Goal: Transaction & Acquisition: Book appointment/travel/reservation

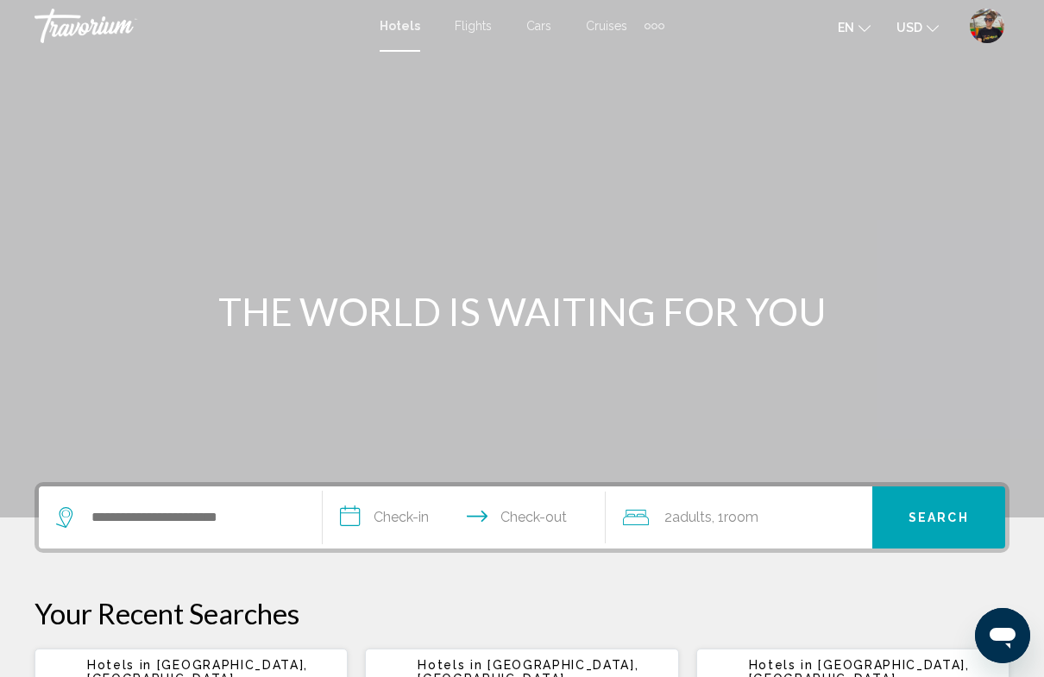
click at [653, 27] on div "Extra navigation items" at bounding box center [654, 26] width 6 height 6
click at [644, 51] on span "Activities" at bounding box center [626, 58] width 48 height 14
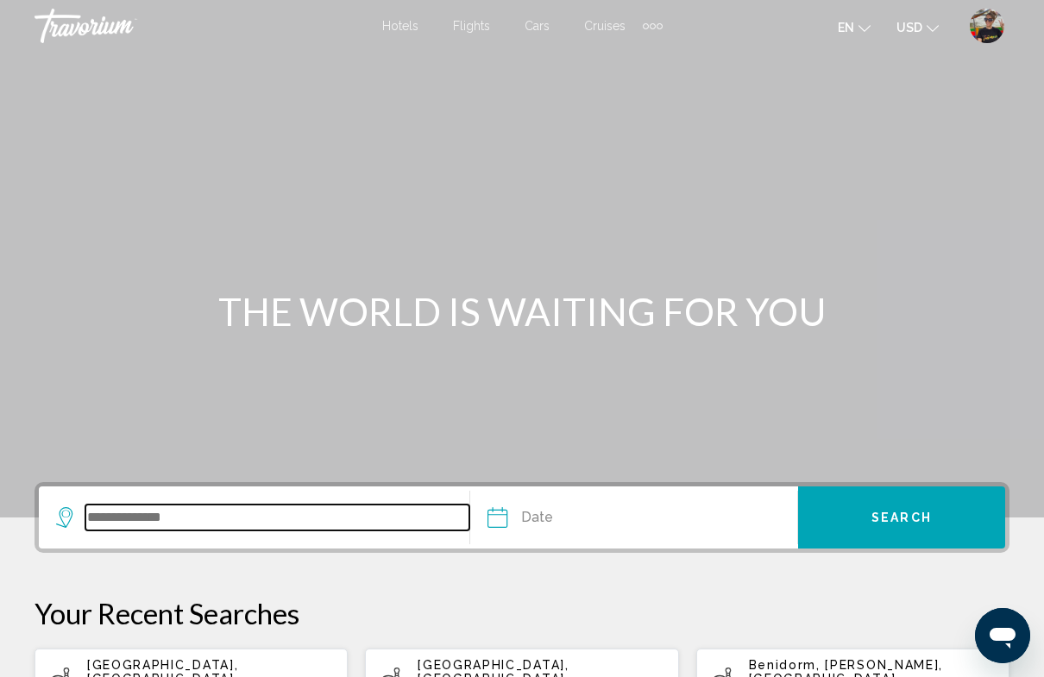
click at [183, 516] on input "Search widget" at bounding box center [277, 518] width 384 height 26
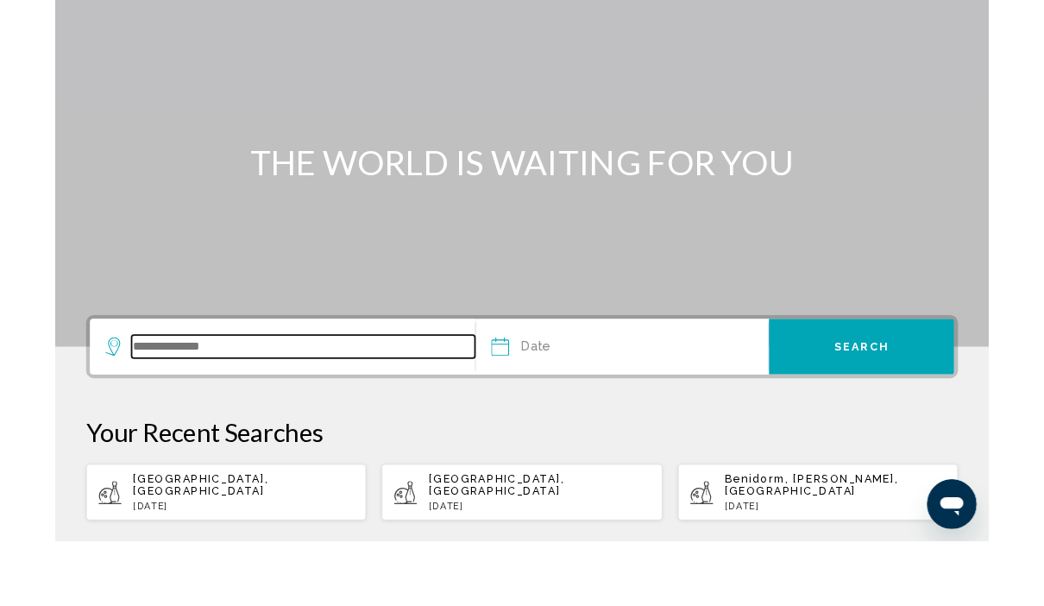
scroll to position [282, 0]
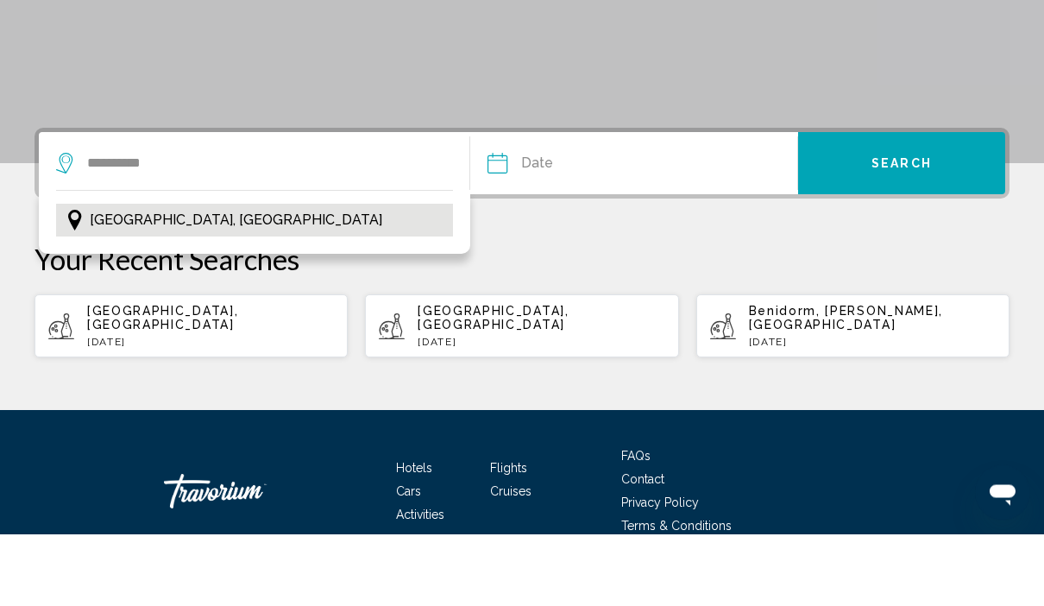
click at [198, 276] on button "[GEOGRAPHIC_DATA], [GEOGRAPHIC_DATA]" at bounding box center [254, 292] width 397 height 33
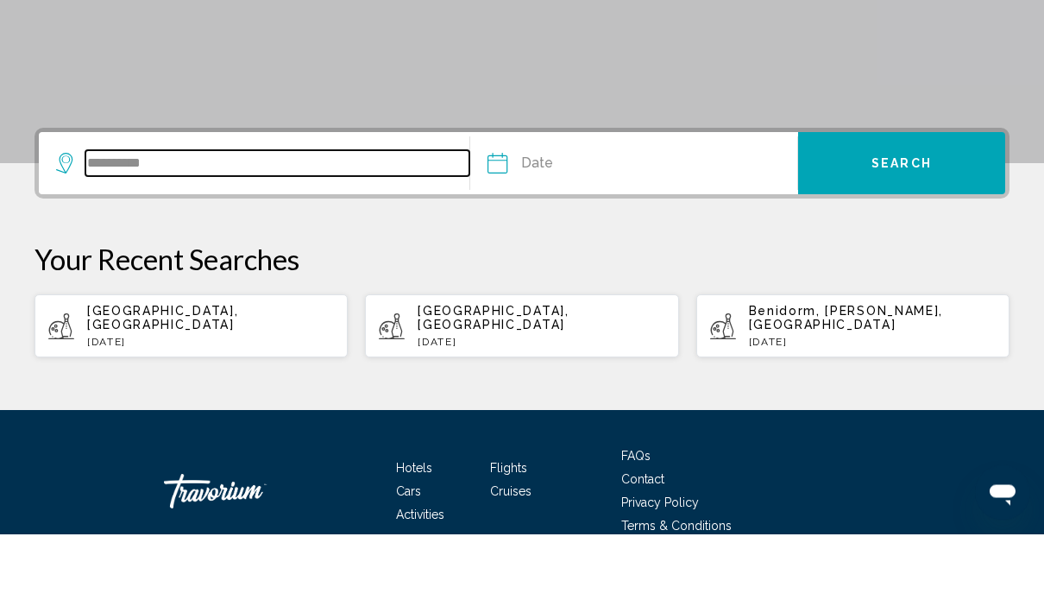
type input "**********"
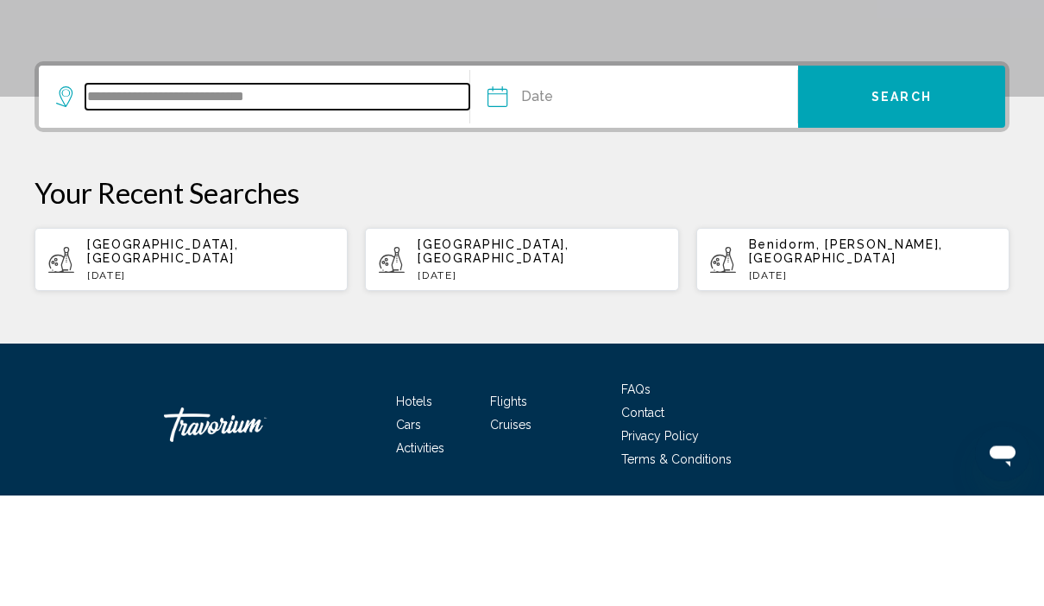
scroll to position [315, 0]
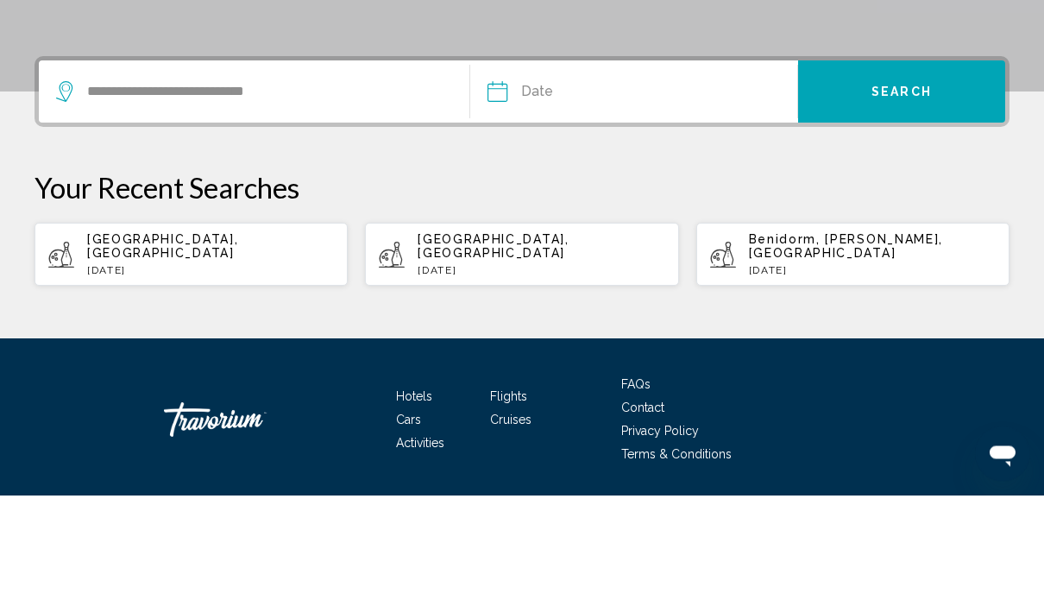
click at [560, 172] on input "Date" at bounding box center [564, 205] width 162 height 67
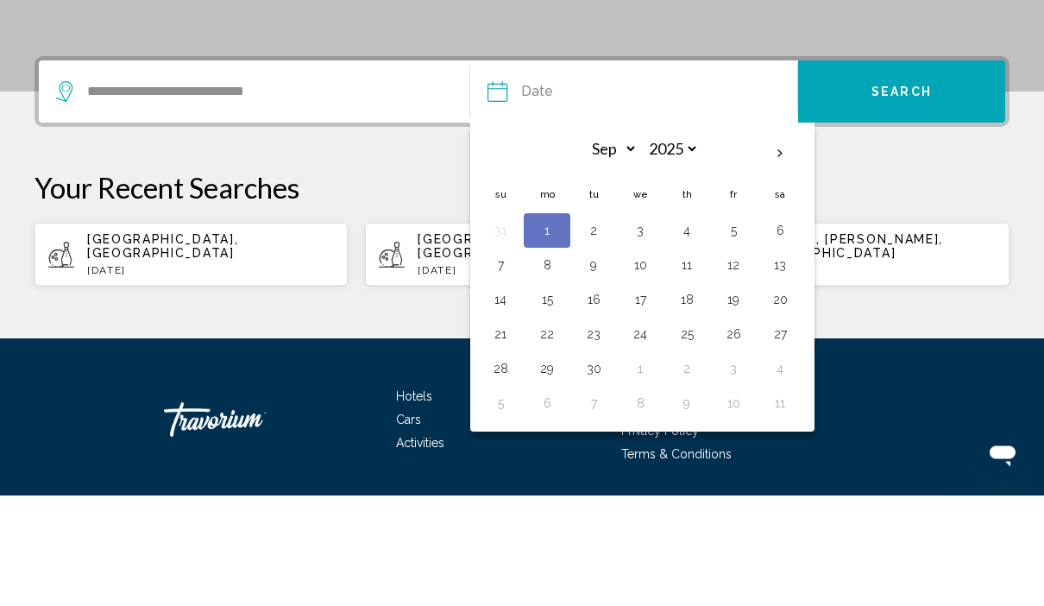
scroll to position [355, 0]
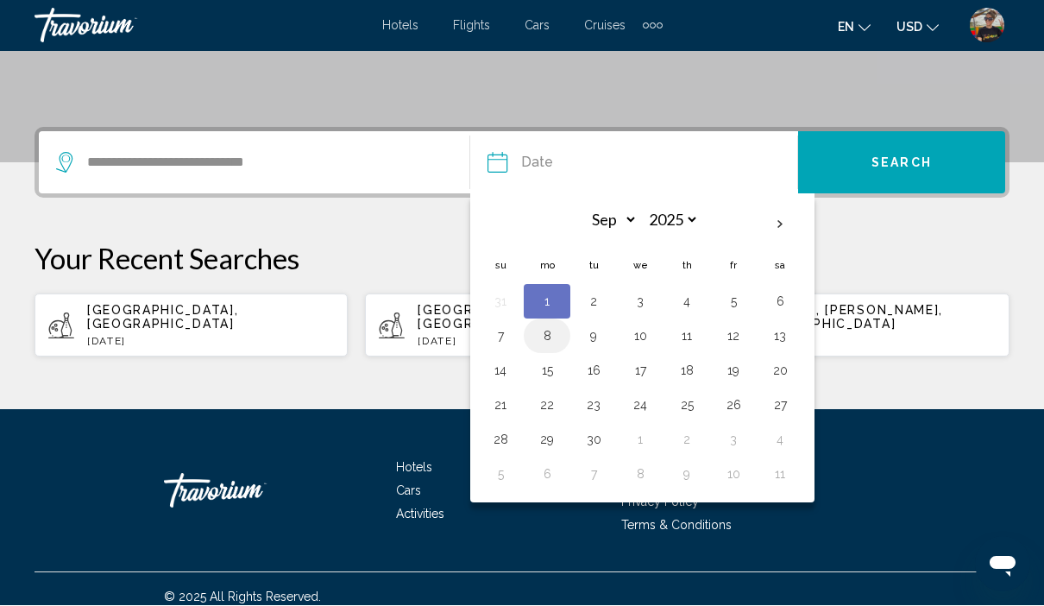
click at [549, 333] on button "8" at bounding box center [547, 336] width 28 height 24
type input "**********"
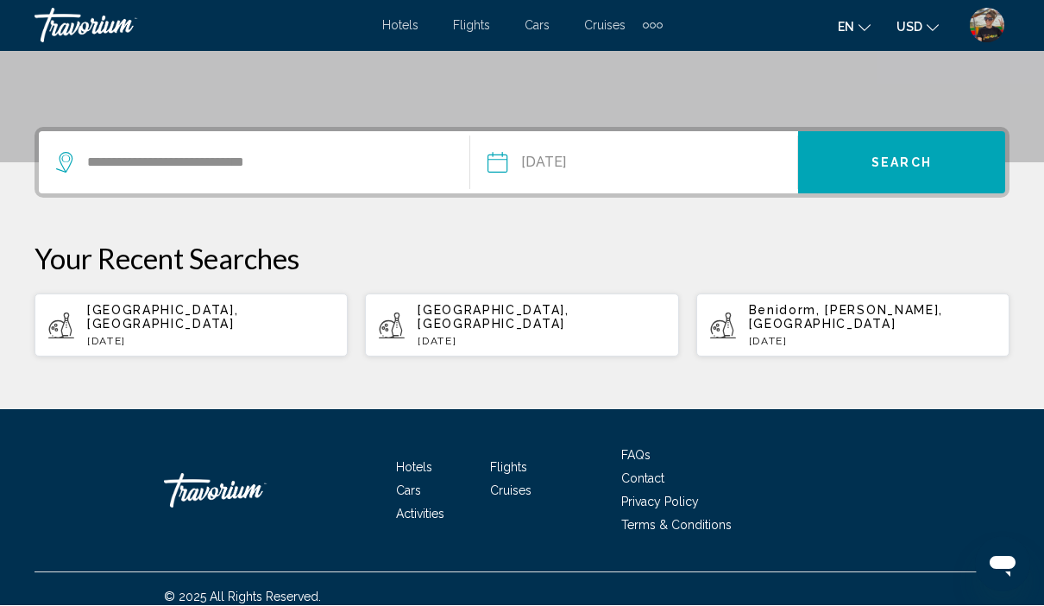
click at [884, 167] on span "Search" at bounding box center [901, 164] width 60 height 14
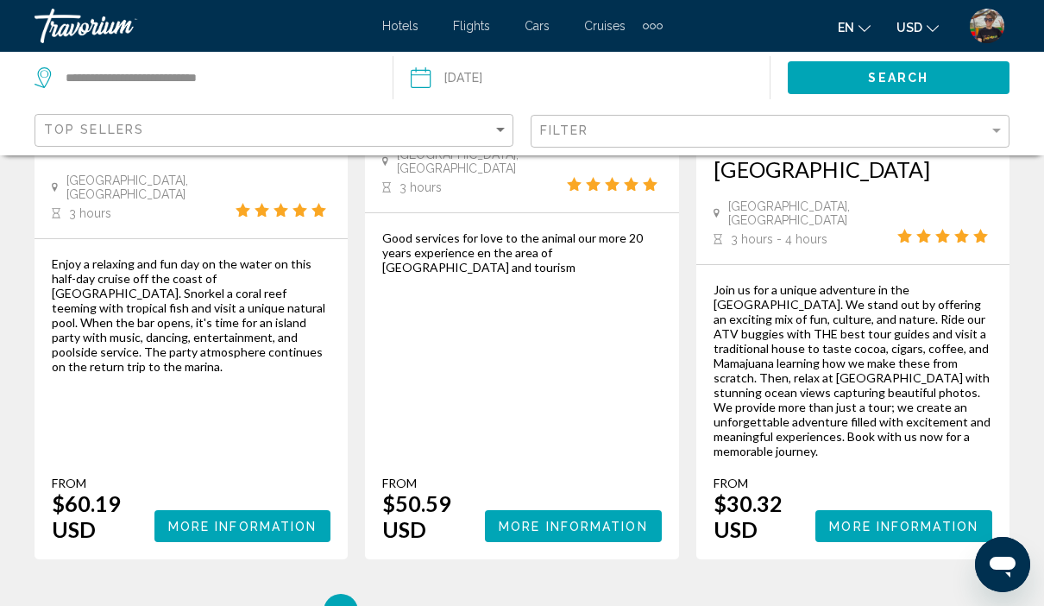
scroll to position [3252, 0]
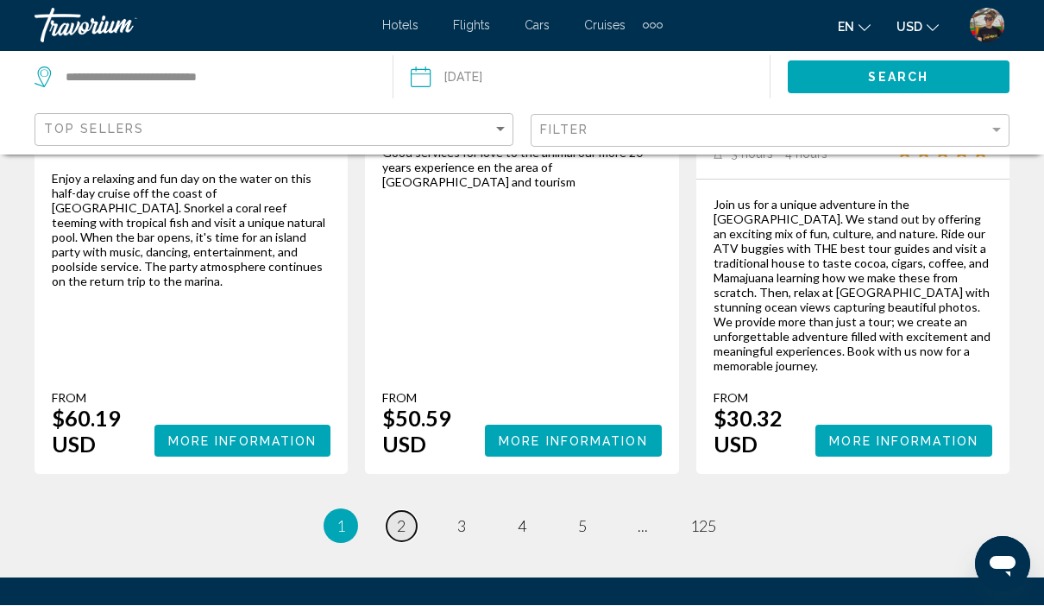
click at [397, 517] on span "2" at bounding box center [401, 526] width 9 height 19
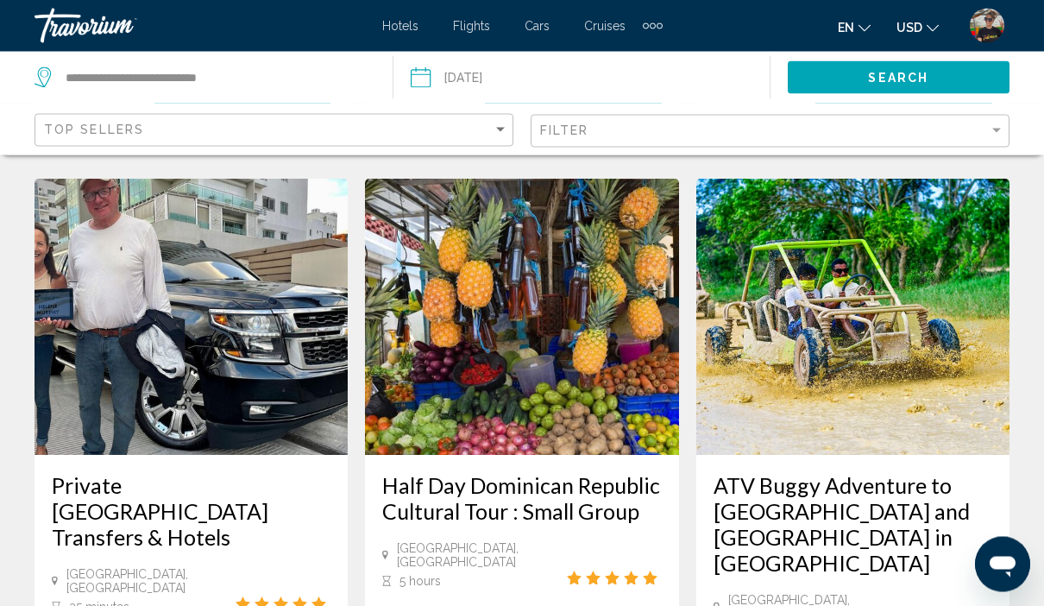
scroll to position [1869, 0]
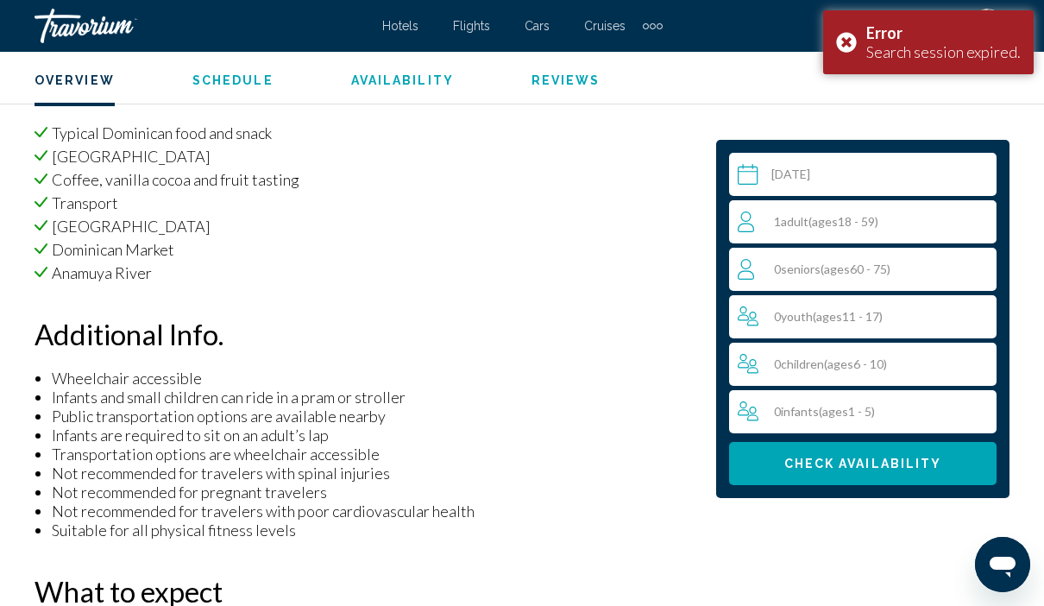
scroll to position [1688, 0]
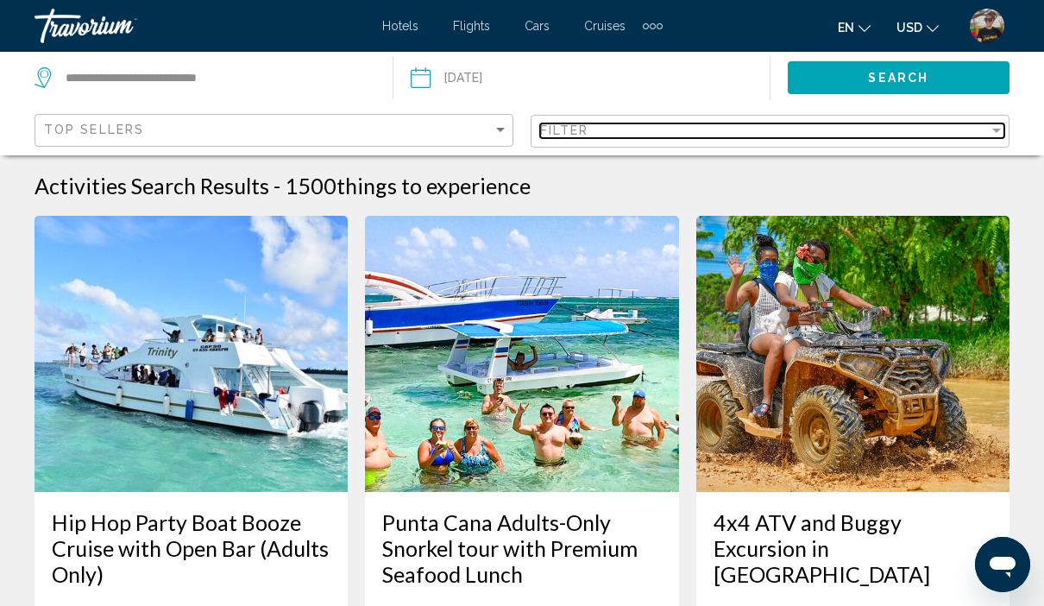
click at [639, 136] on div "Filter" at bounding box center [764, 130] width 449 height 14
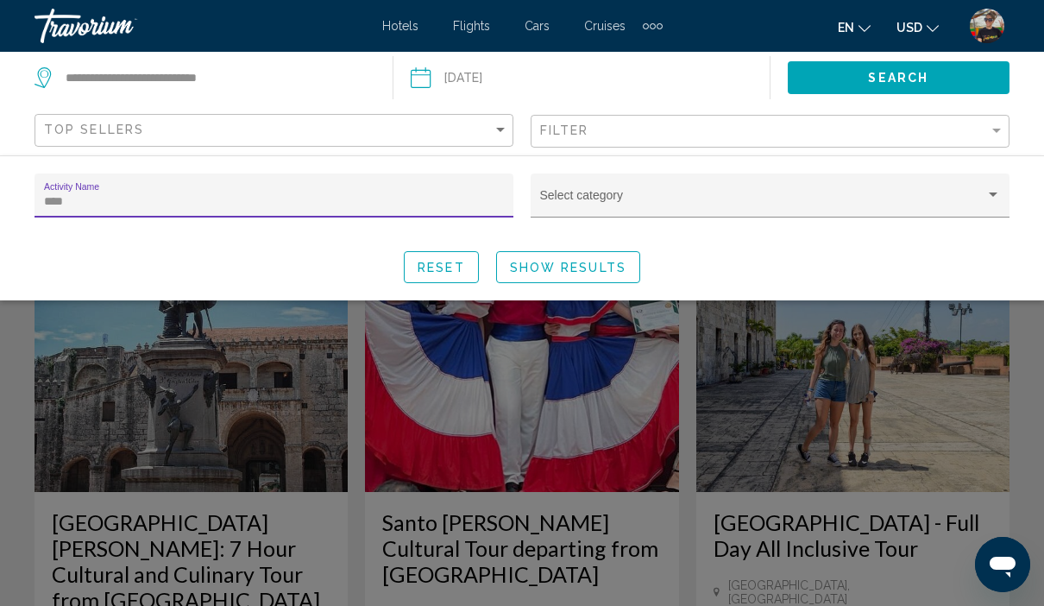
type input "*****"
click at [592, 258] on button "Show Results" at bounding box center [568, 267] width 144 height 32
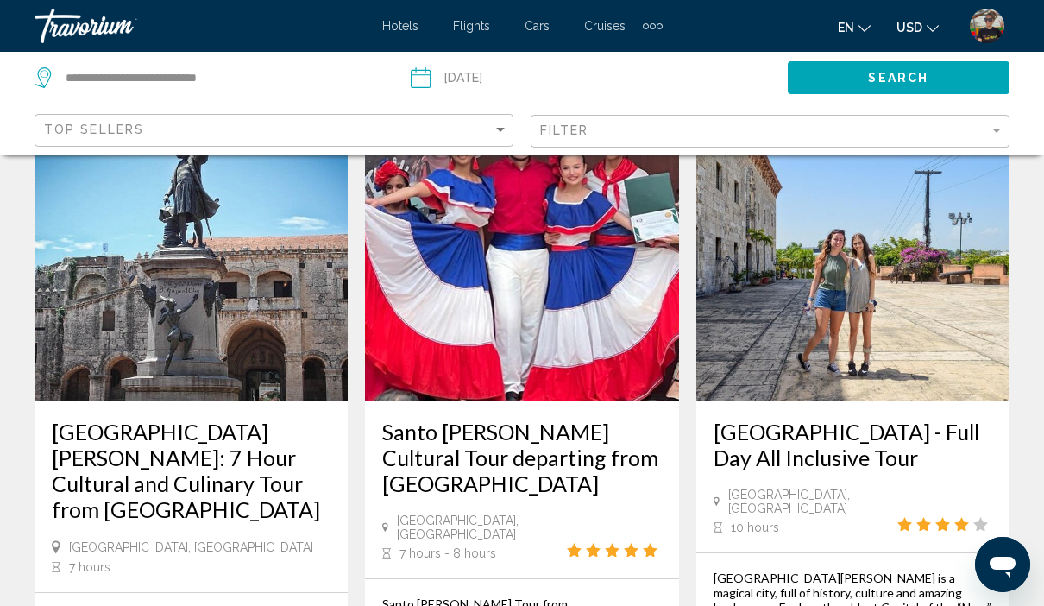
scroll to position [62, 0]
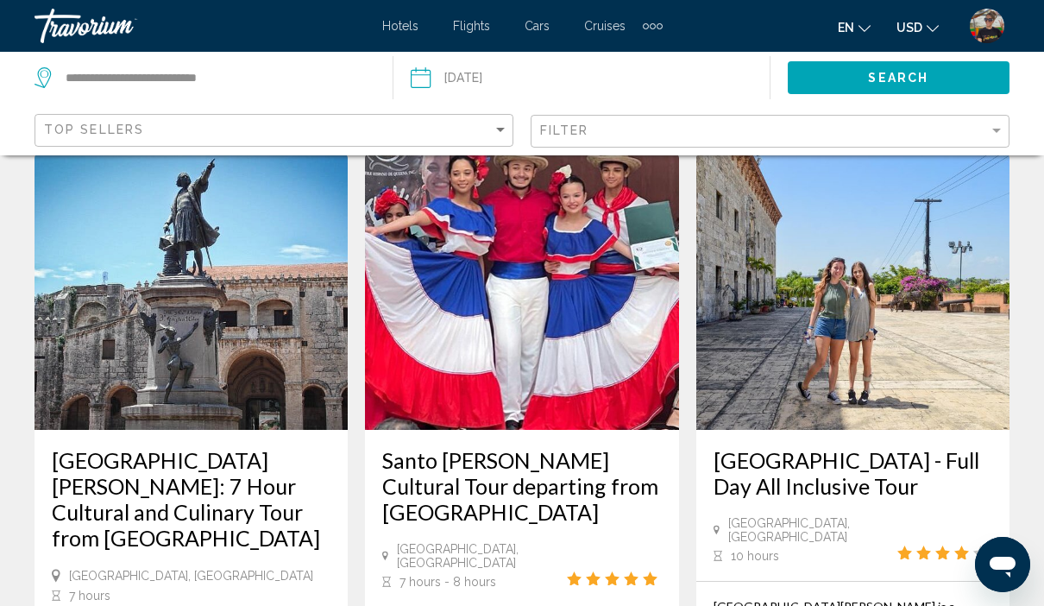
click at [578, 468] on h3 "Santo [PERSON_NAME] Cultural Tour departing from [GEOGRAPHIC_DATA]" at bounding box center [521, 486] width 279 height 78
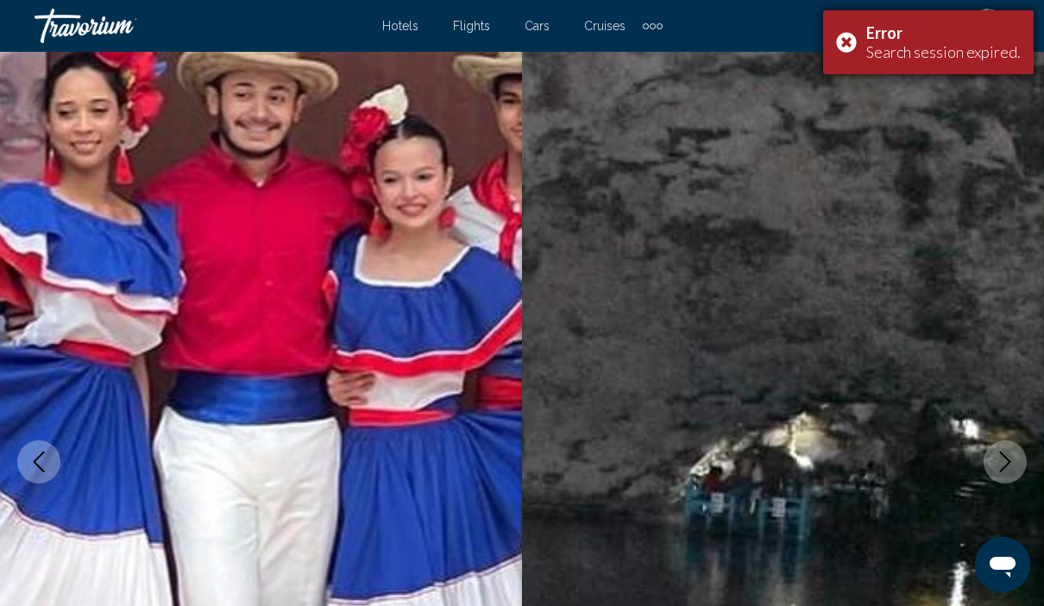
click at [845, 48] on div "Error Search session expired." at bounding box center [928, 42] width 211 height 64
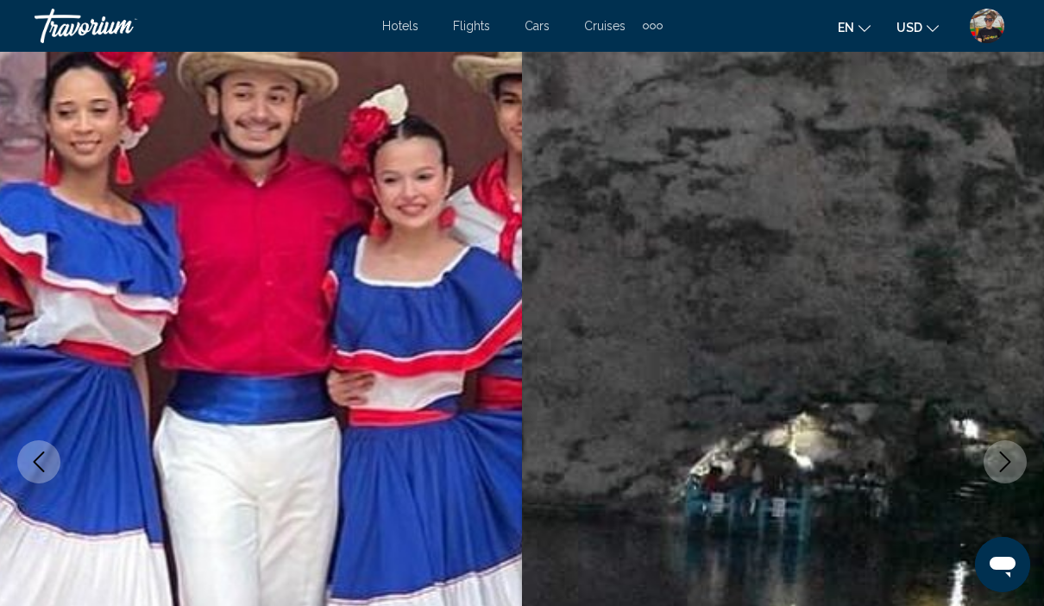
click at [855, 22] on button "en English Español Français Italiano Português русский" at bounding box center [854, 27] width 33 height 25
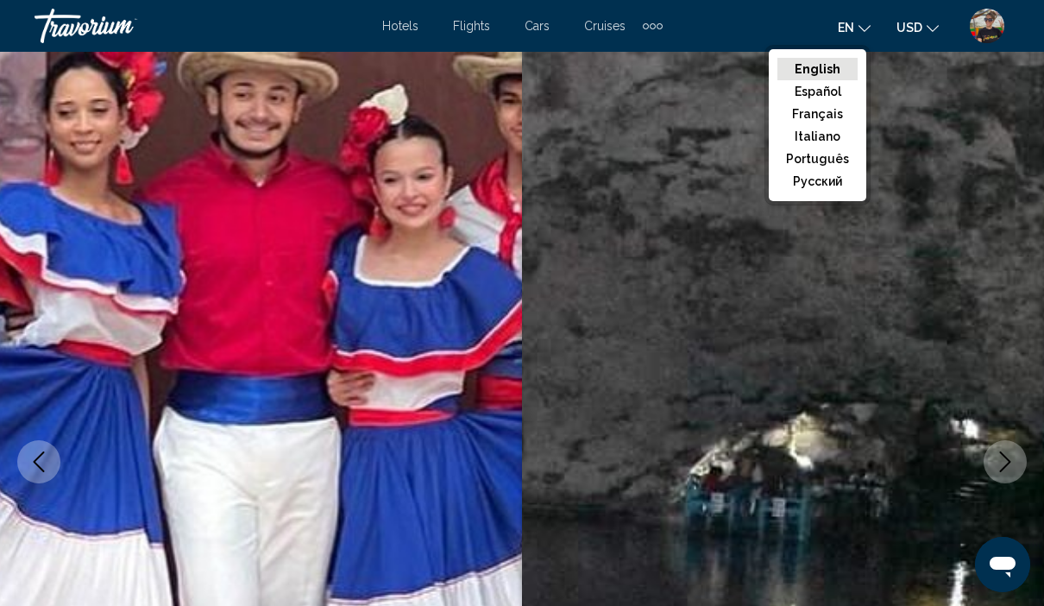
click at [838, 96] on button "Español" at bounding box center [817, 91] width 80 height 22
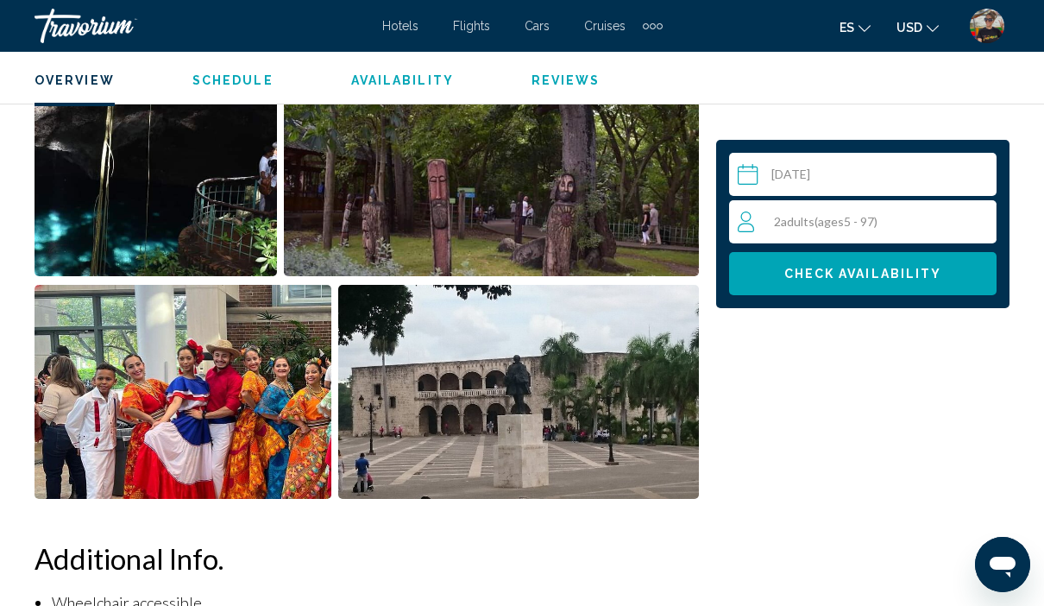
scroll to position [1378, 0]
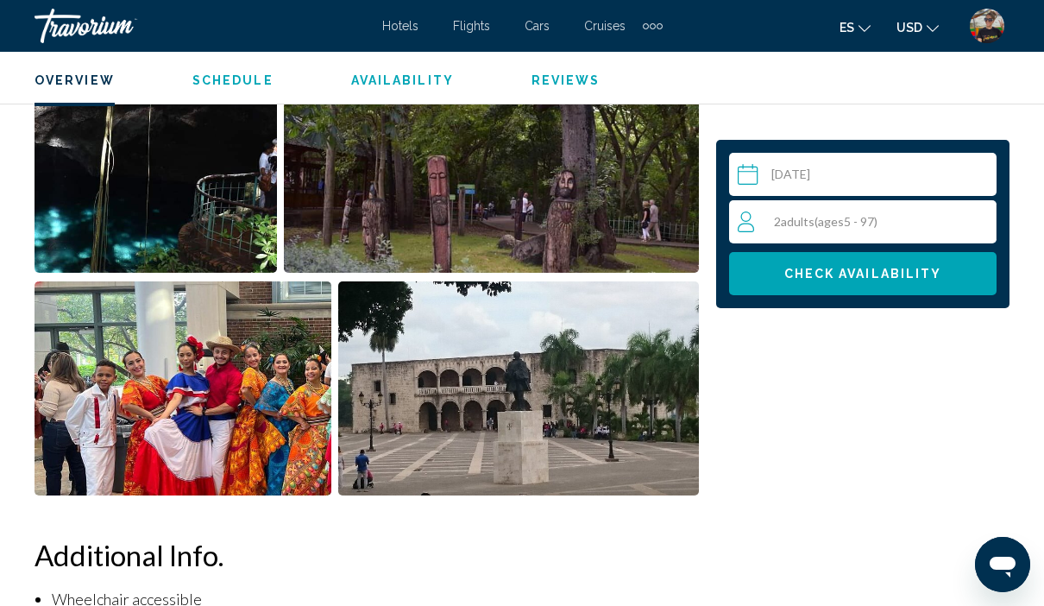
click at [860, 36] on button "es English Español Français Italiano Português русский" at bounding box center [854, 27] width 31 height 25
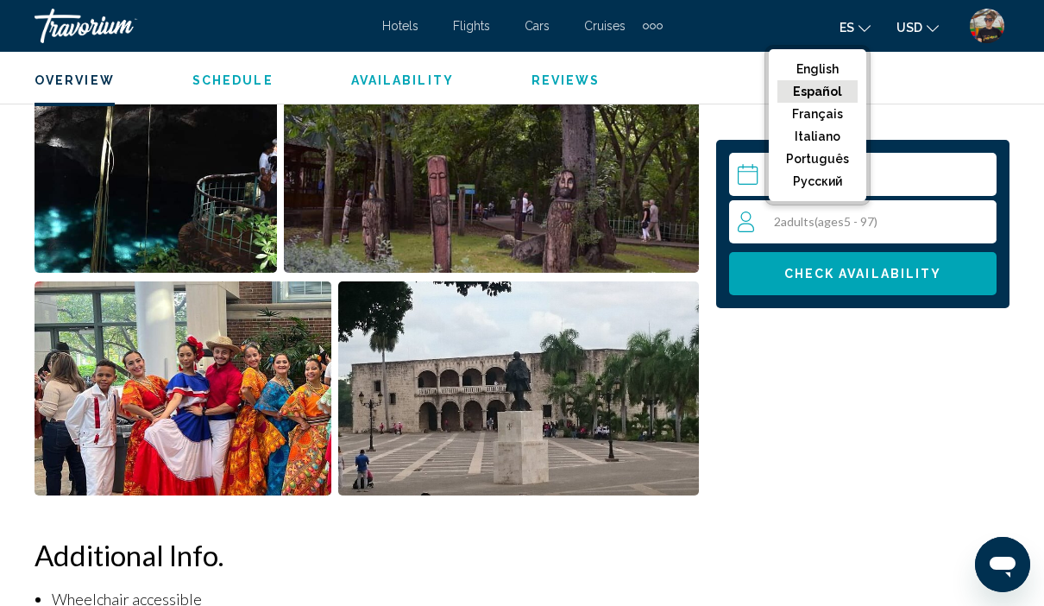
click at [839, 97] on button "Español" at bounding box center [817, 91] width 80 height 22
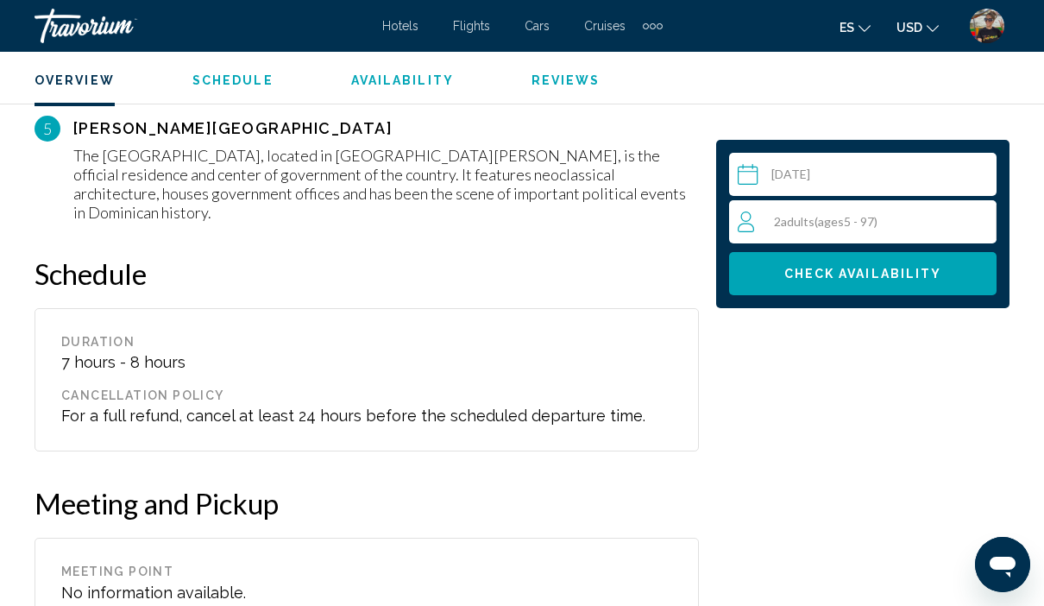
scroll to position [2442, 0]
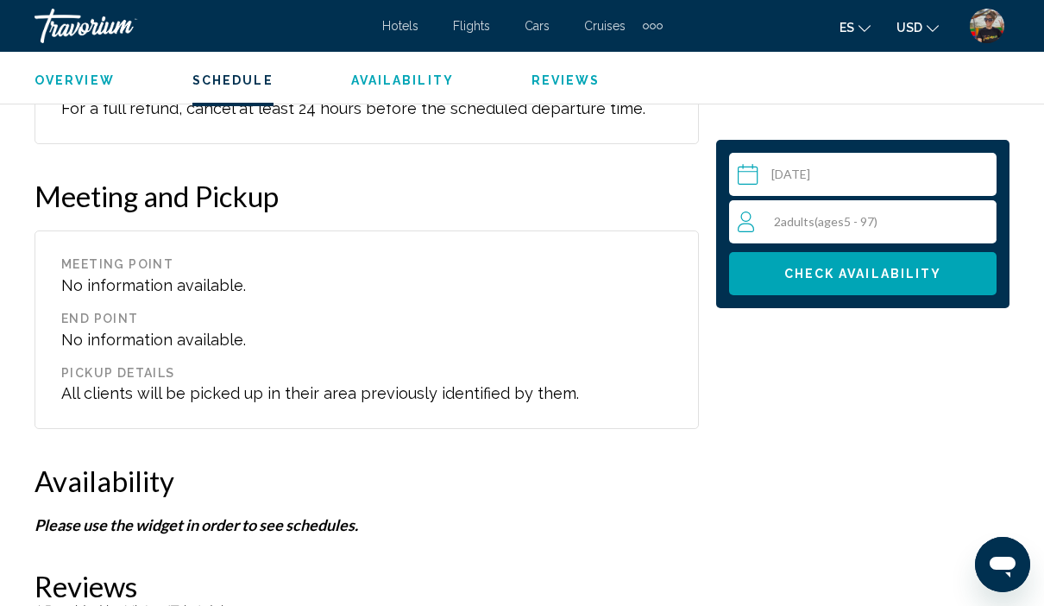
click at [858, 268] on span "Check Availability" at bounding box center [863, 274] width 158 height 14
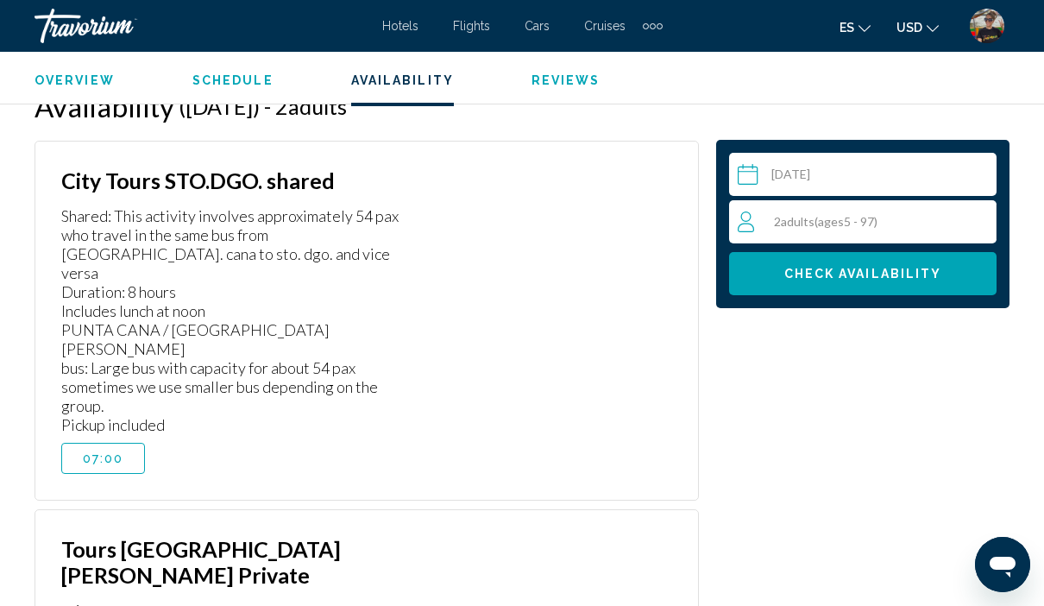
scroll to position [3138, 0]
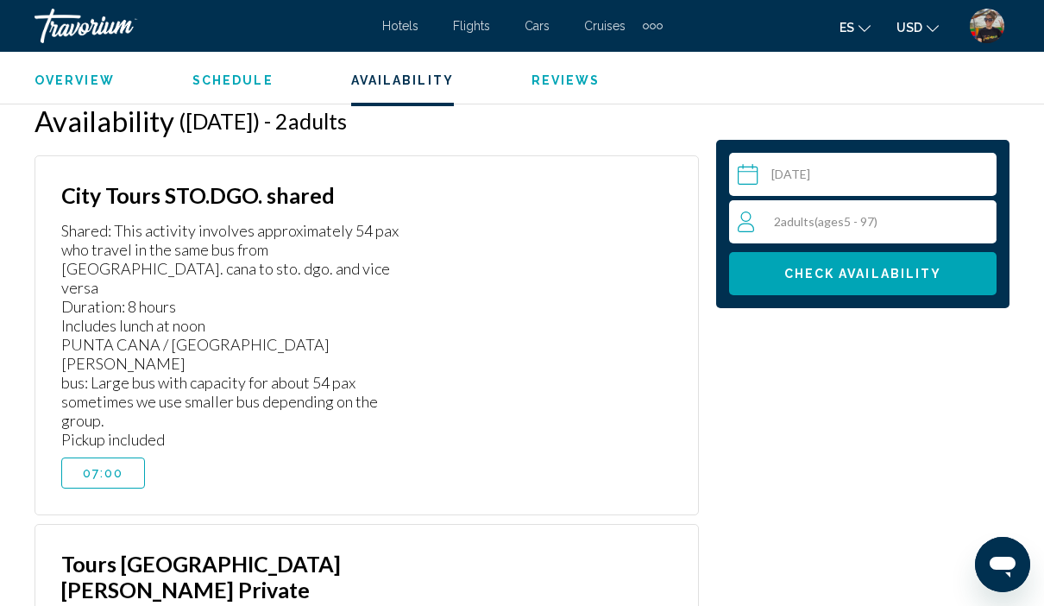
click at [116, 457] on button "07:00" at bounding box center [103, 472] width 84 height 31
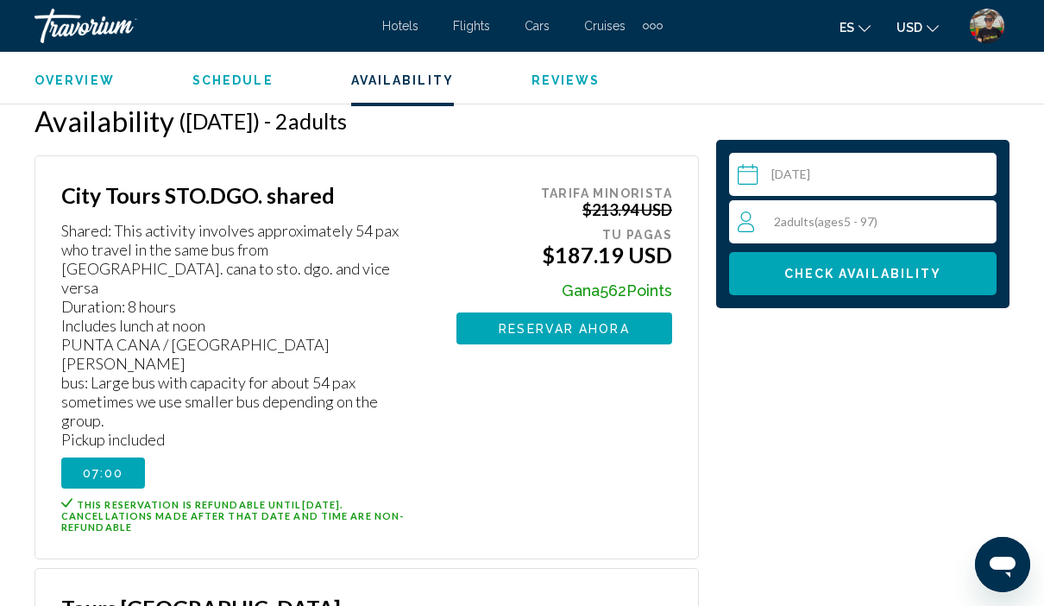
click at [605, 322] on span "Reservar ahora" at bounding box center [564, 329] width 130 height 14
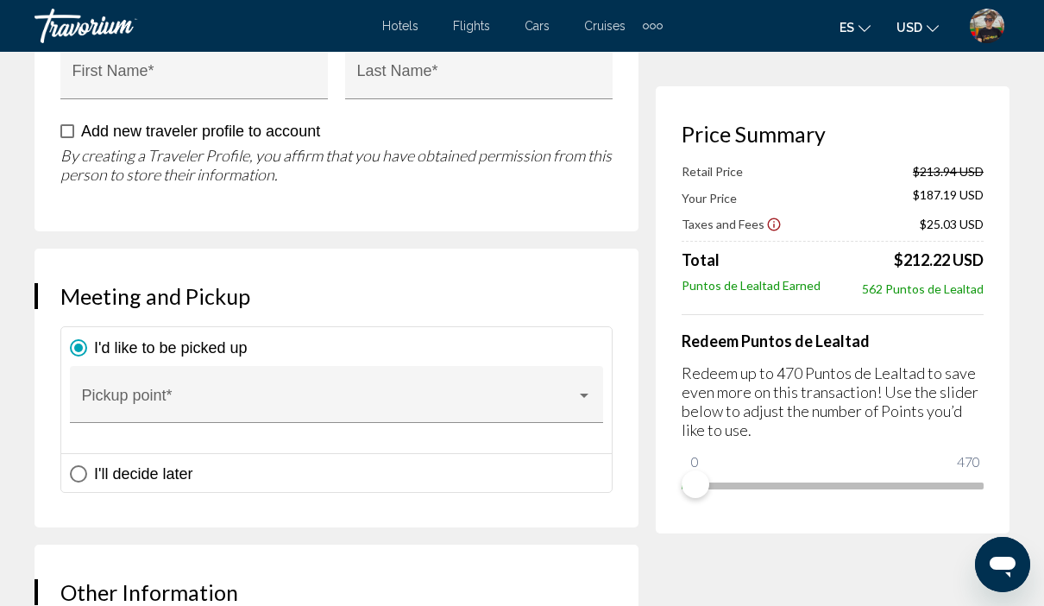
scroll to position [1199, 0]
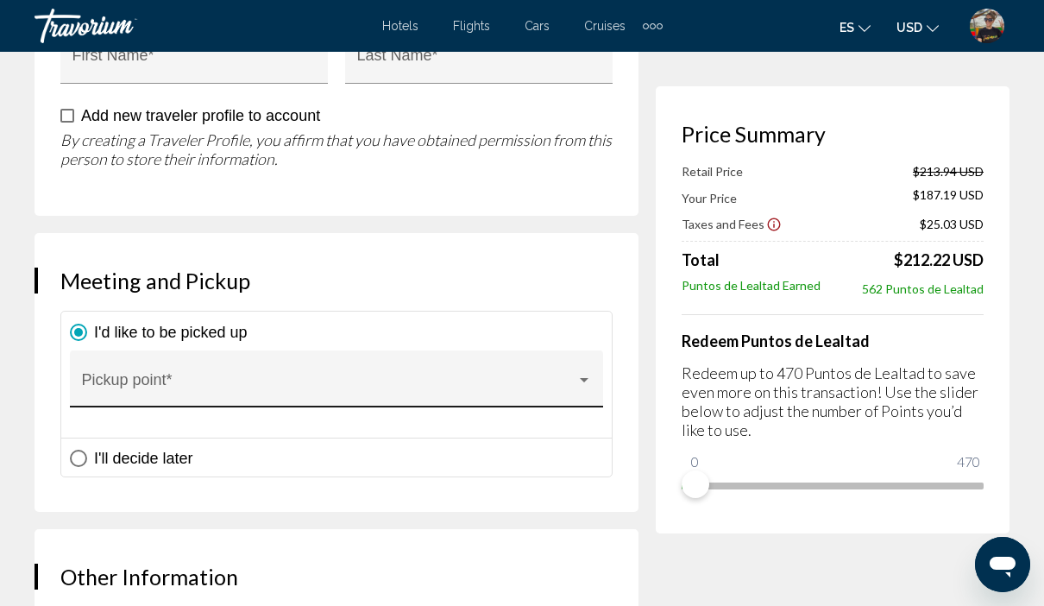
click at [589, 396] on div "Main content" at bounding box center [337, 387] width 510 height 17
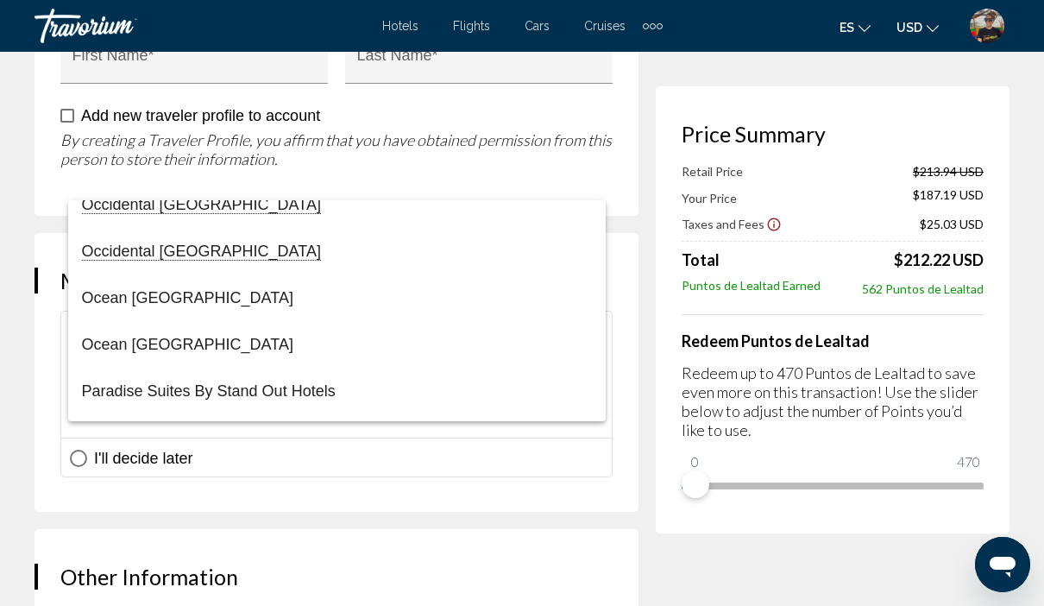
scroll to position [5426, 0]
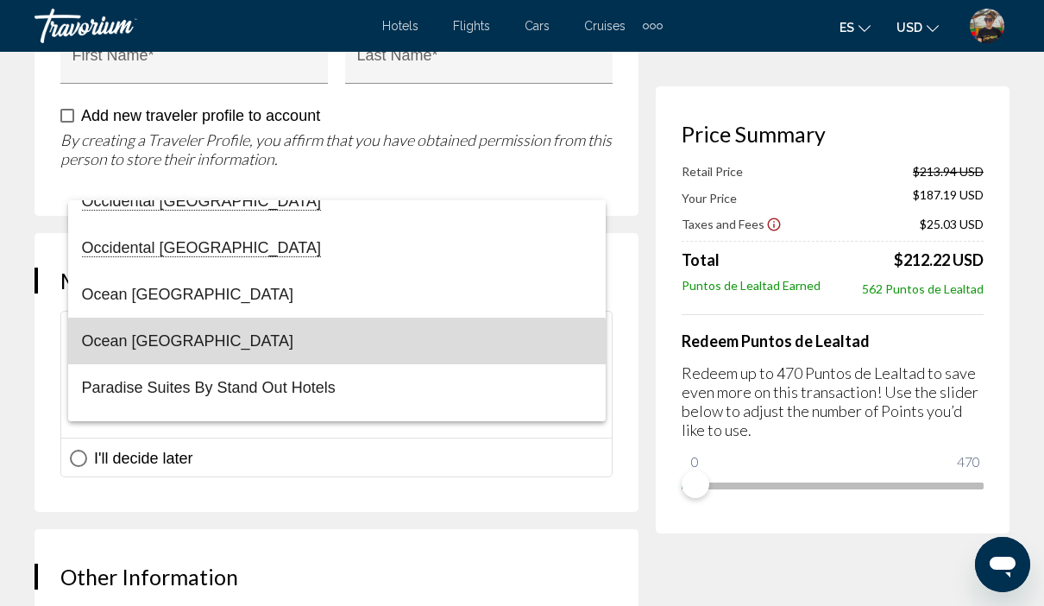
click at [237, 347] on span "Ocean [GEOGRAPHIC_DATA]" at bounding box center [337, 340] width 510 height 47
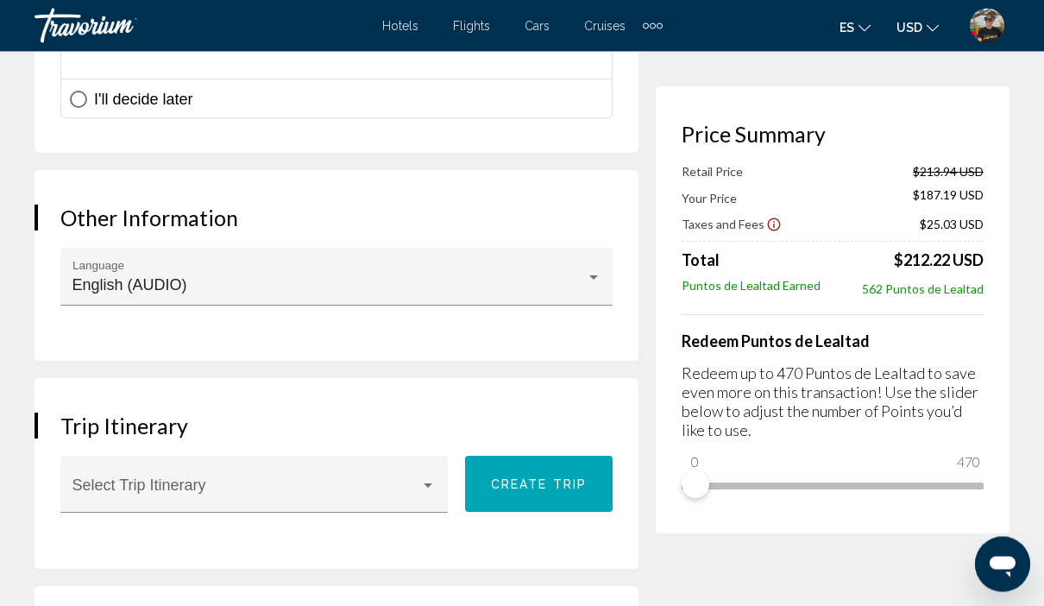
scroll to position [1558, 0]
click at [590, 285] on div "Main content" at bounding box center [594, 278] width 16 height 14
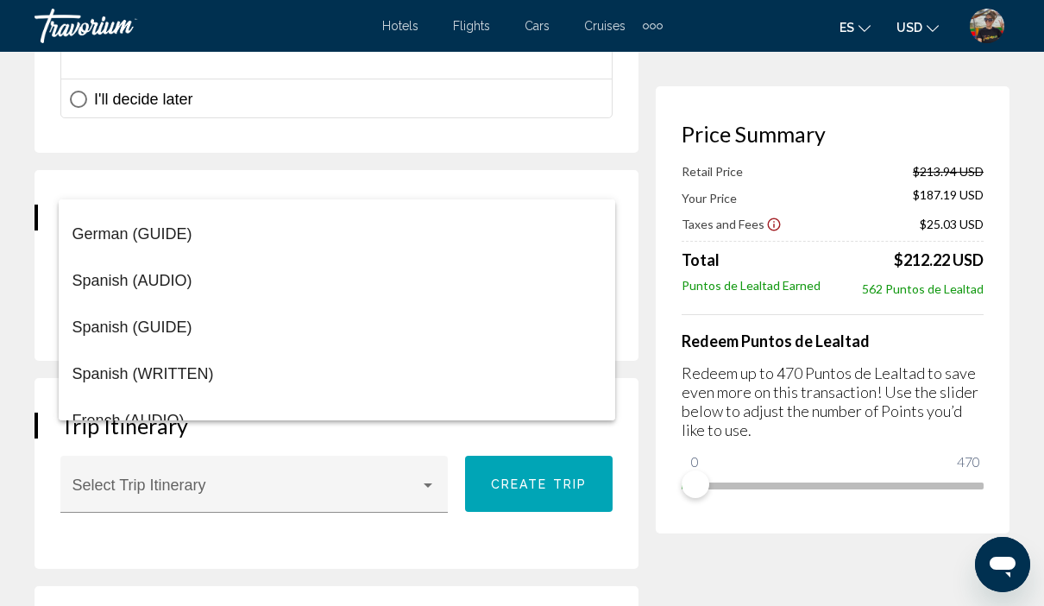
scroll to position [216, 0]
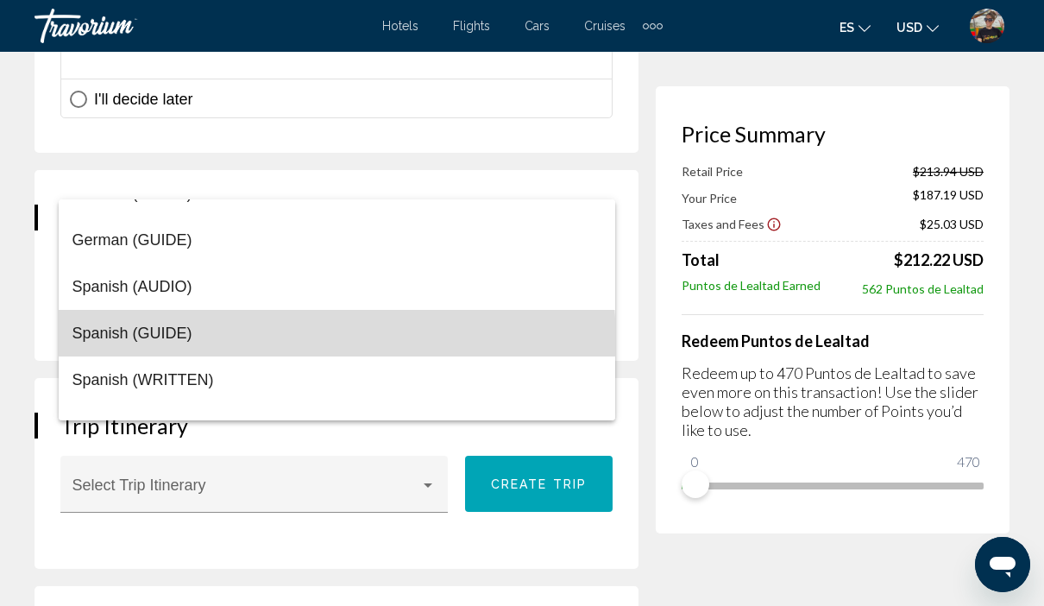
click at [168, 345] on span "Spanish (GUIDE)" at bounding box center [336, 333] width 529 height 47
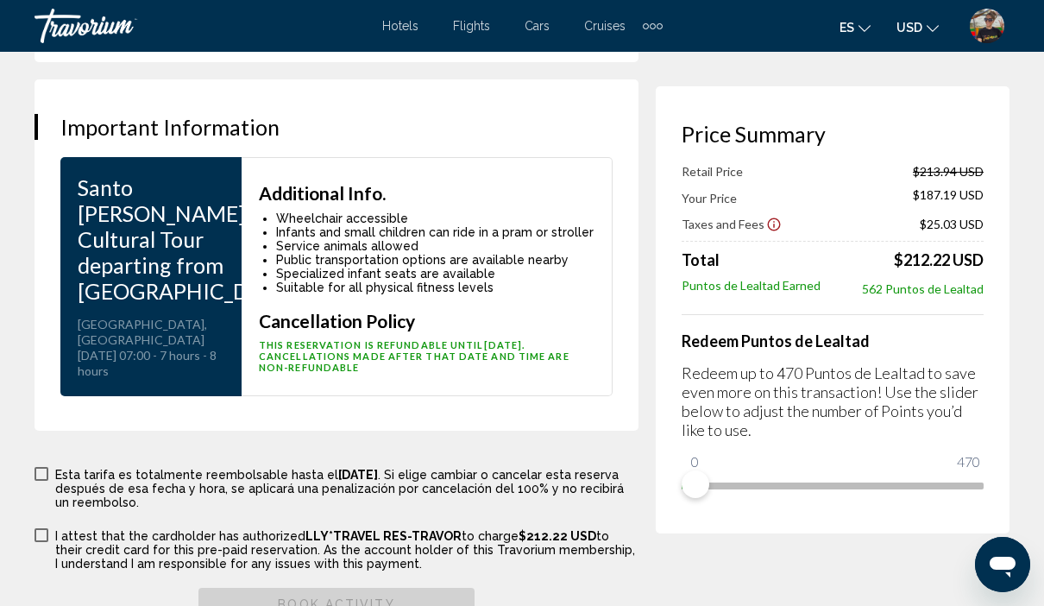
scroll to position [3426, 0]
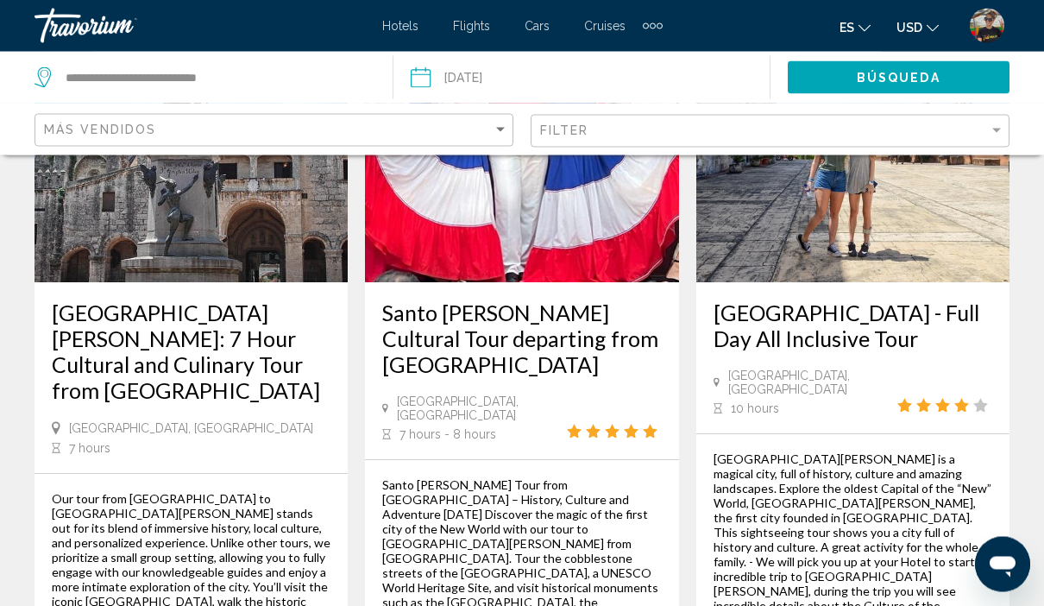
scroll to position [210, 0]
click at [876, 324] on h3 "[GEOGRAPHIC_DATA] - Full Day All Inclusive Tour" at bounding box center [852, 325] width 279 height 52
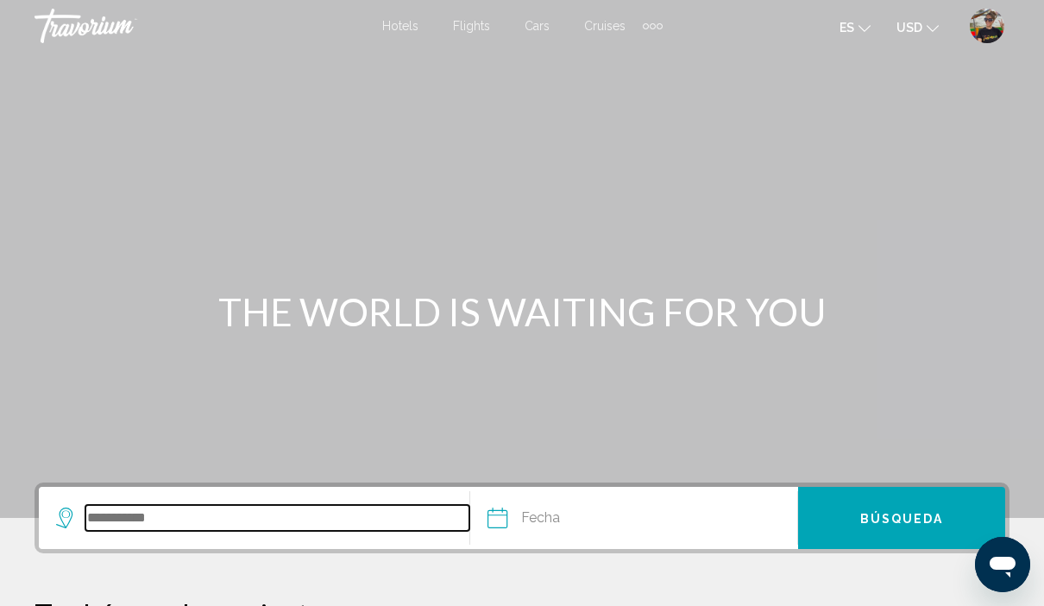
click at [241, 531] on input "Search widget" at bounding box center [277, 518] width 384 height 26
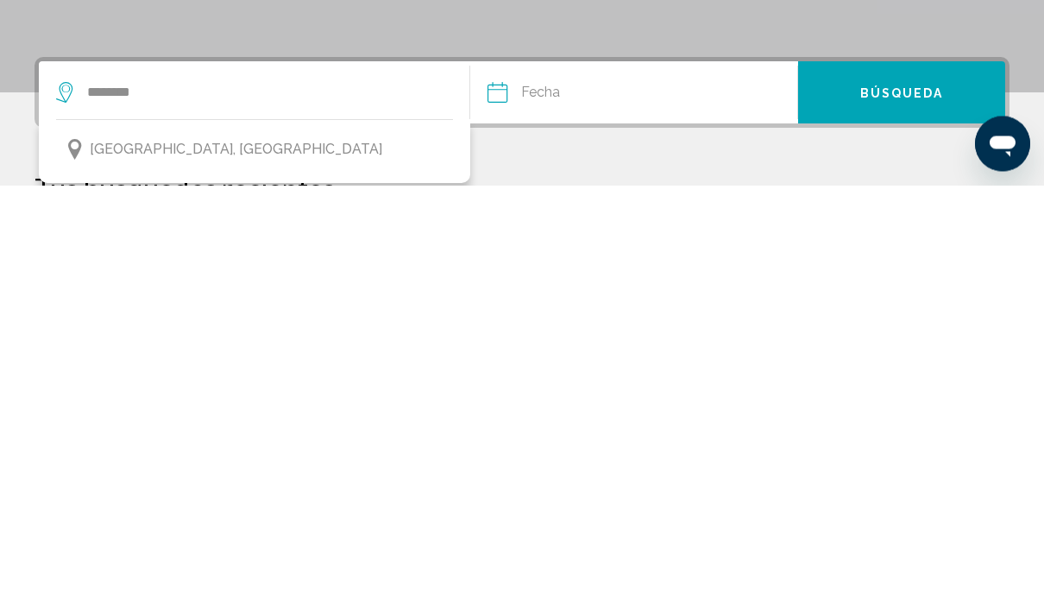
click at [289, 558] on span "[GEOGRAPHIC_DATA], [GEOGRAPHIC_DATA]" at bounding box center [236, 570] width 292 height 24
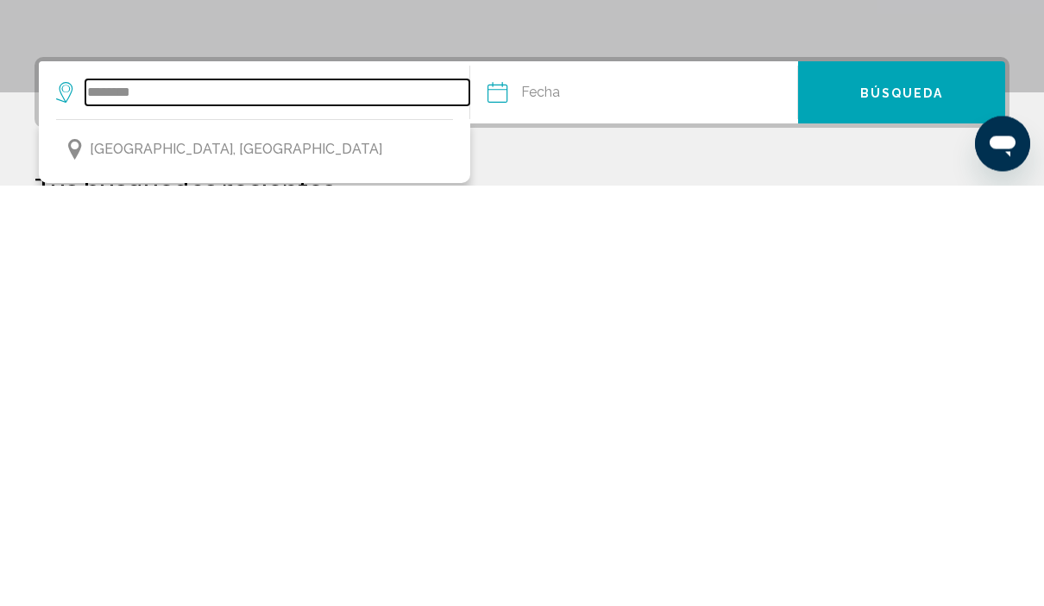
type input "**********"
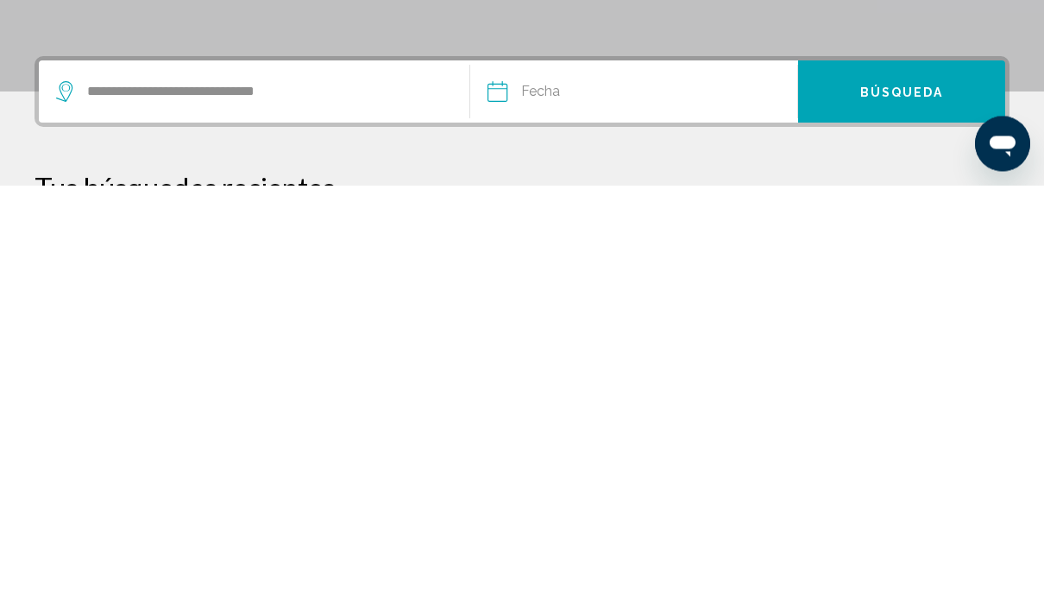
click at [551, 481] on input "Date" at bounding box center [564, 514] width 162 height 67
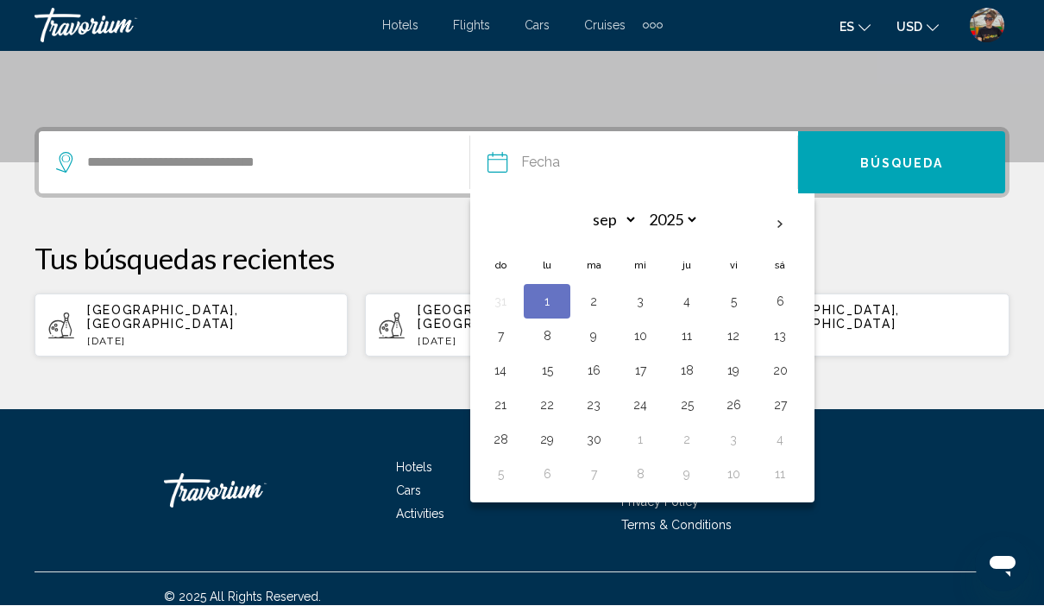
click at [552, 330] on button "8" at bounding box center [547, 336] width 28 height 24
type input "**********"
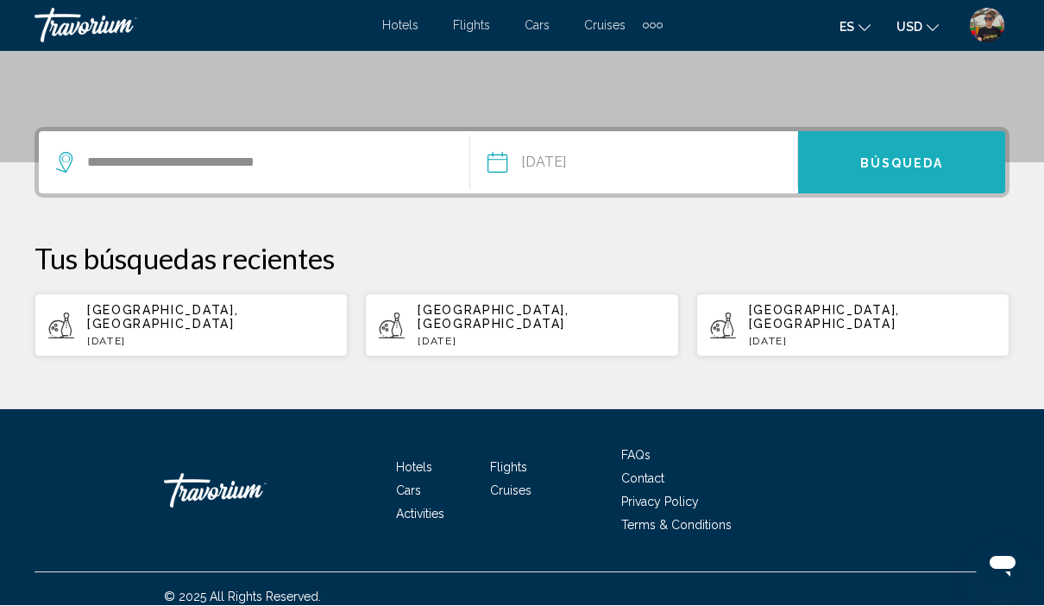
click at [882, 179] on button "Búsqueda" at bounding box center [901, 163] width 207 height 62
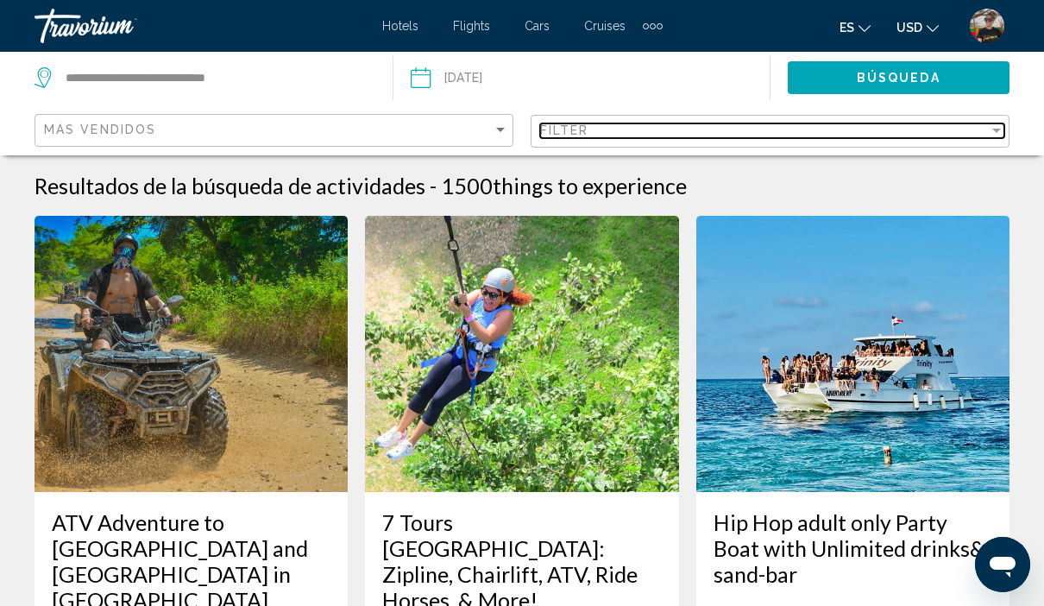
click at [637, 133] on div "Filter" at bounding box center [764, 130] width 449 height 14
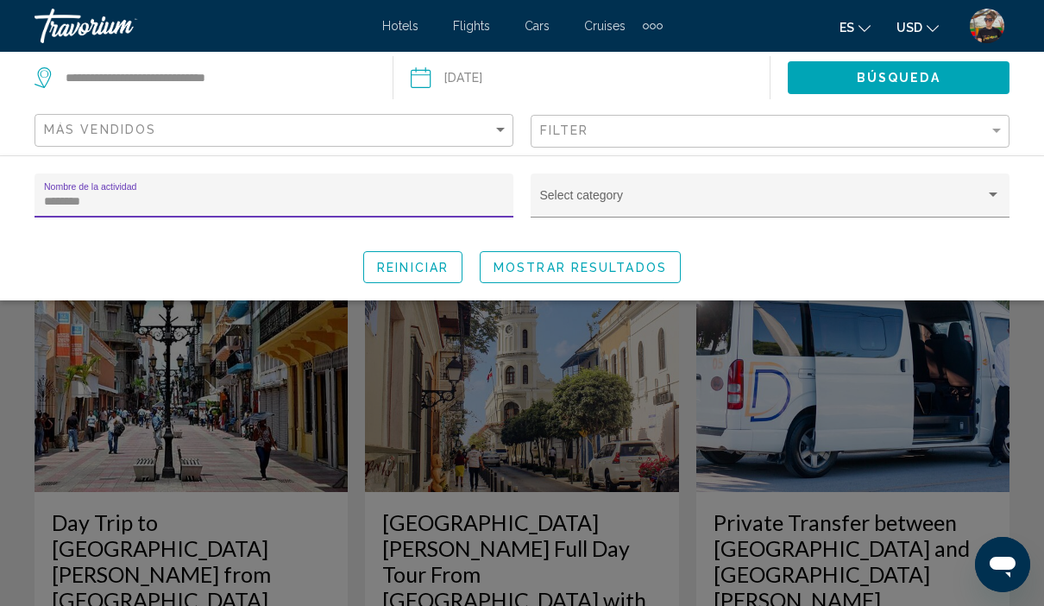
type input "*********"
click at [605, 273] on span "Mostrar resultados" at bounding box center [579, 268] width 173 height 14
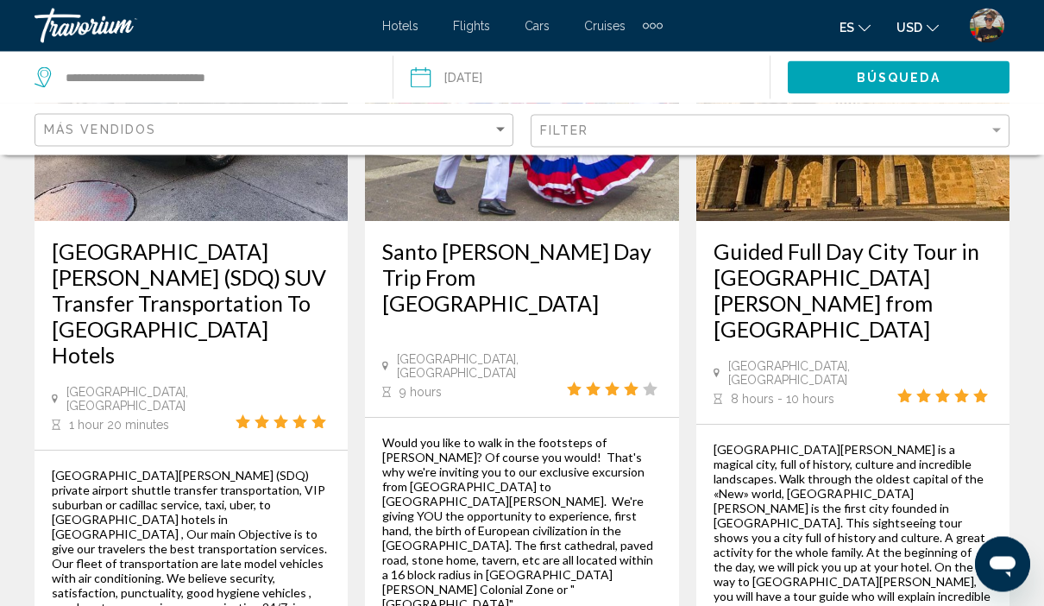
scroll to position [1296, 0]
